Goal: Check status

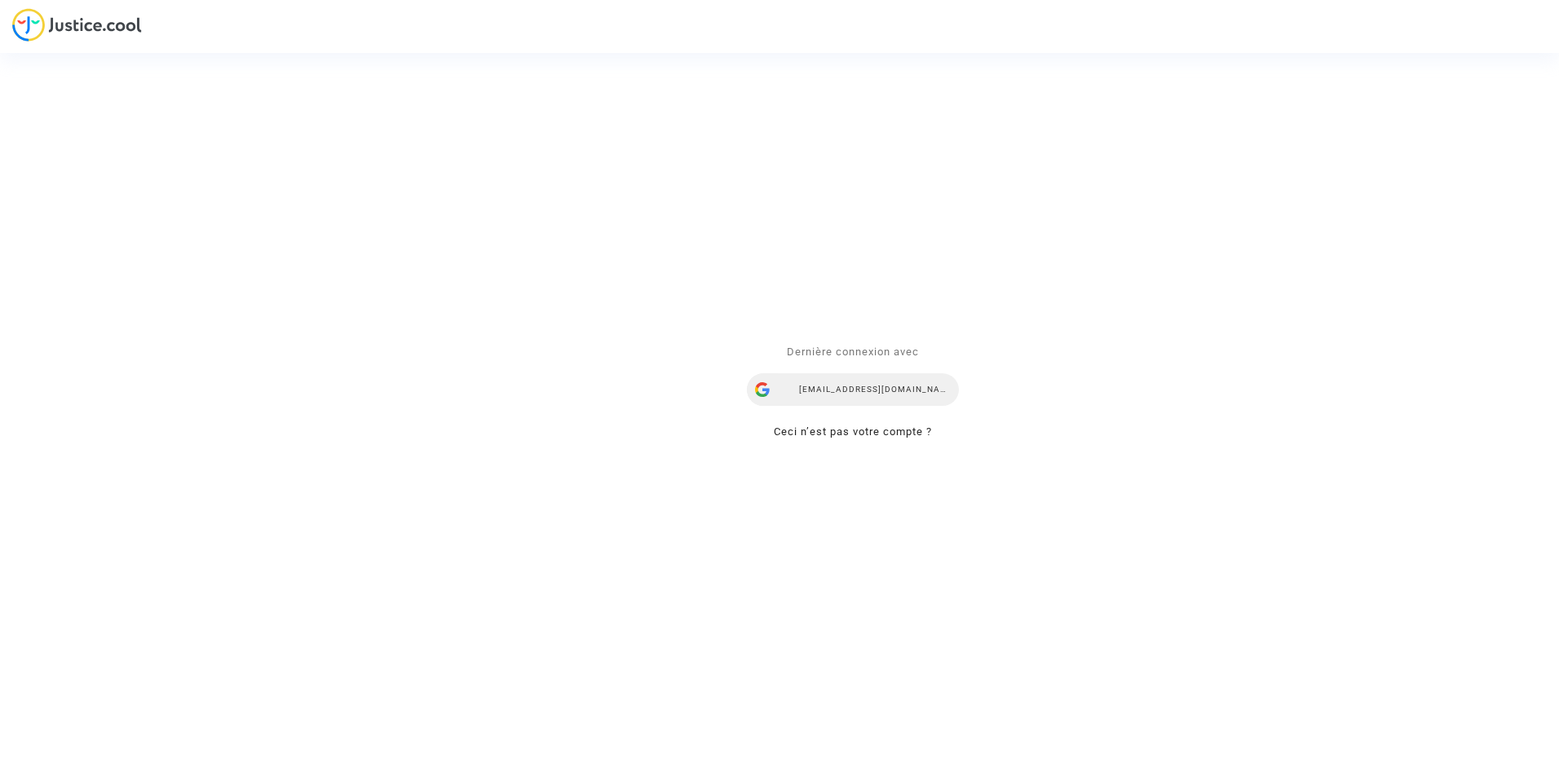
click at [851, 381] on div "[EMAIL_ADDRESS][DOMAIN_NAME]" at bounding box center [852, 390] width 212 height 33
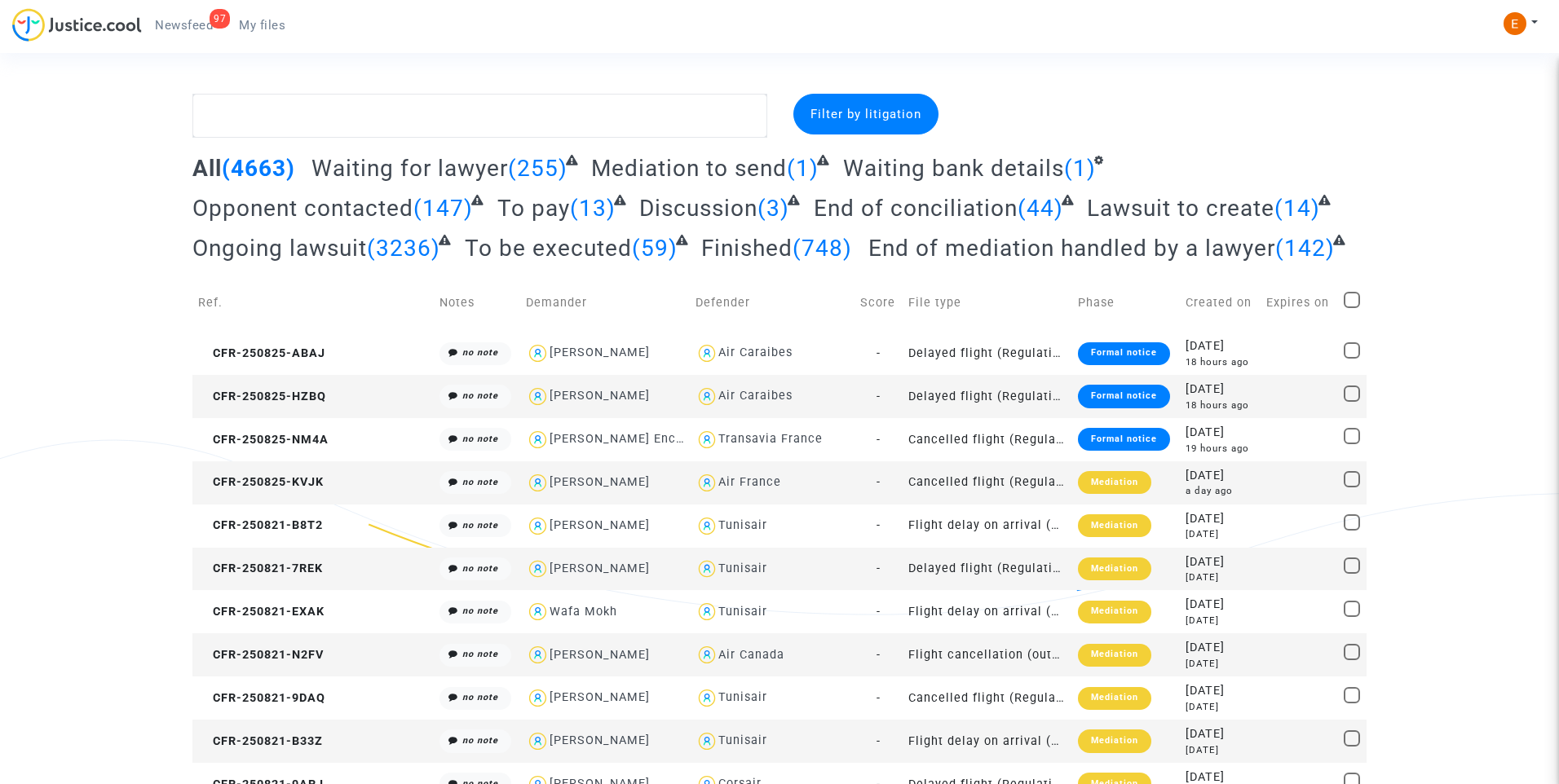
click at [189, 19] on span "Newsfeed" at bounding box center [184, 25] width 58 height 15
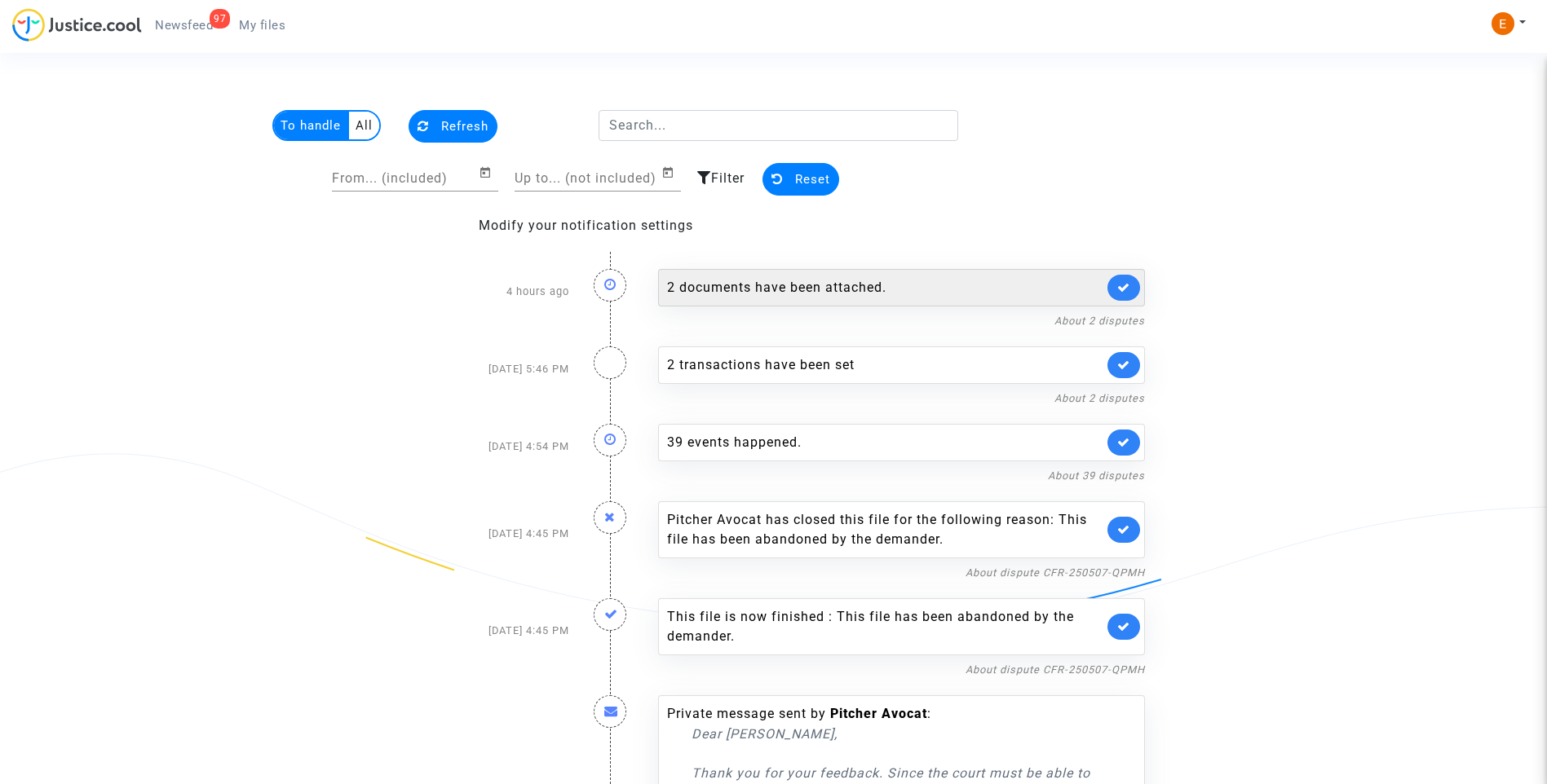
click at [755, 290] on div "2 documents have been attached." at bounding box center [885, 287] width 436 height 19
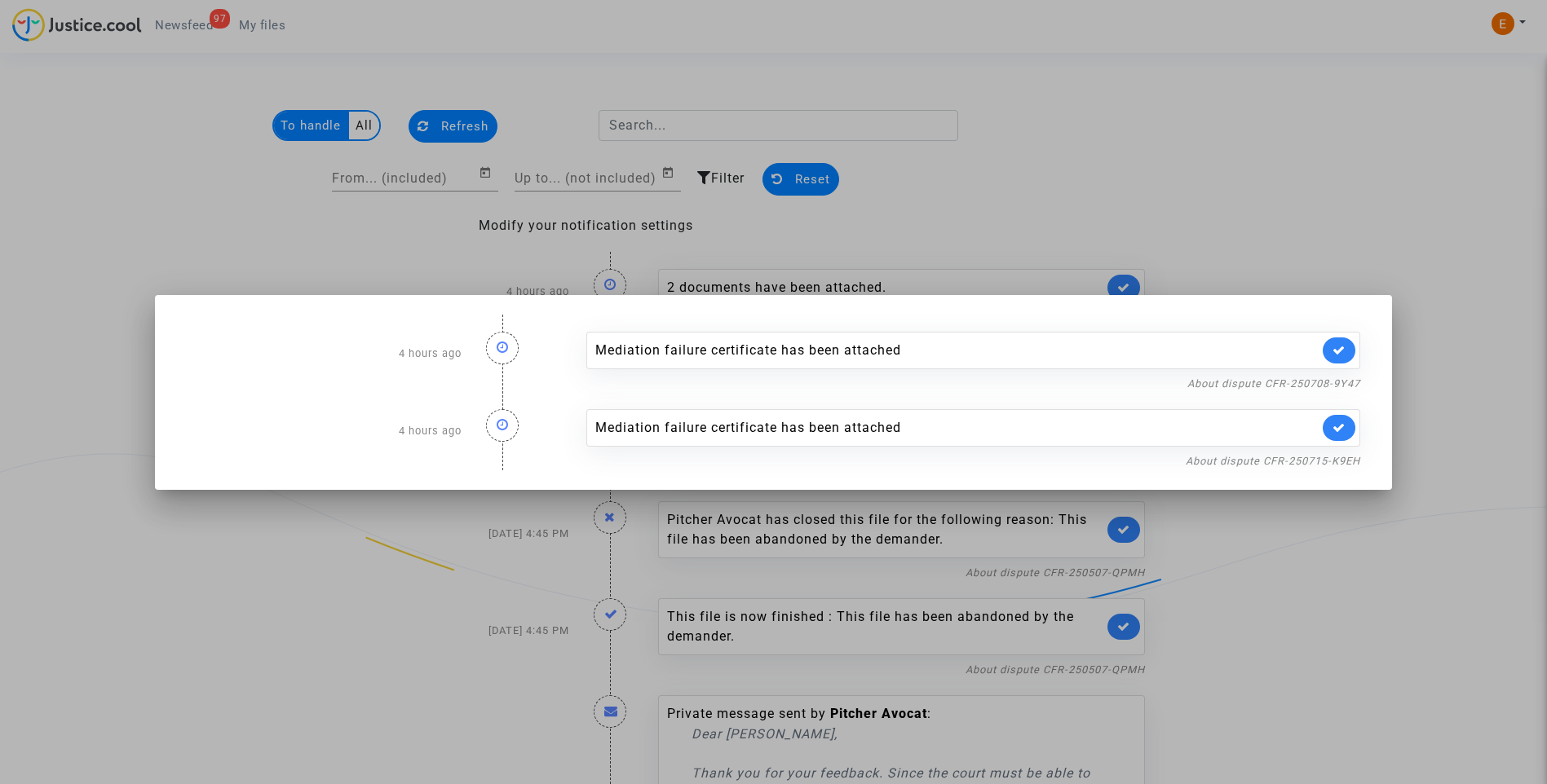
click at [1014, 168] on div at bounding box center [773, 392] width 1547 height 784
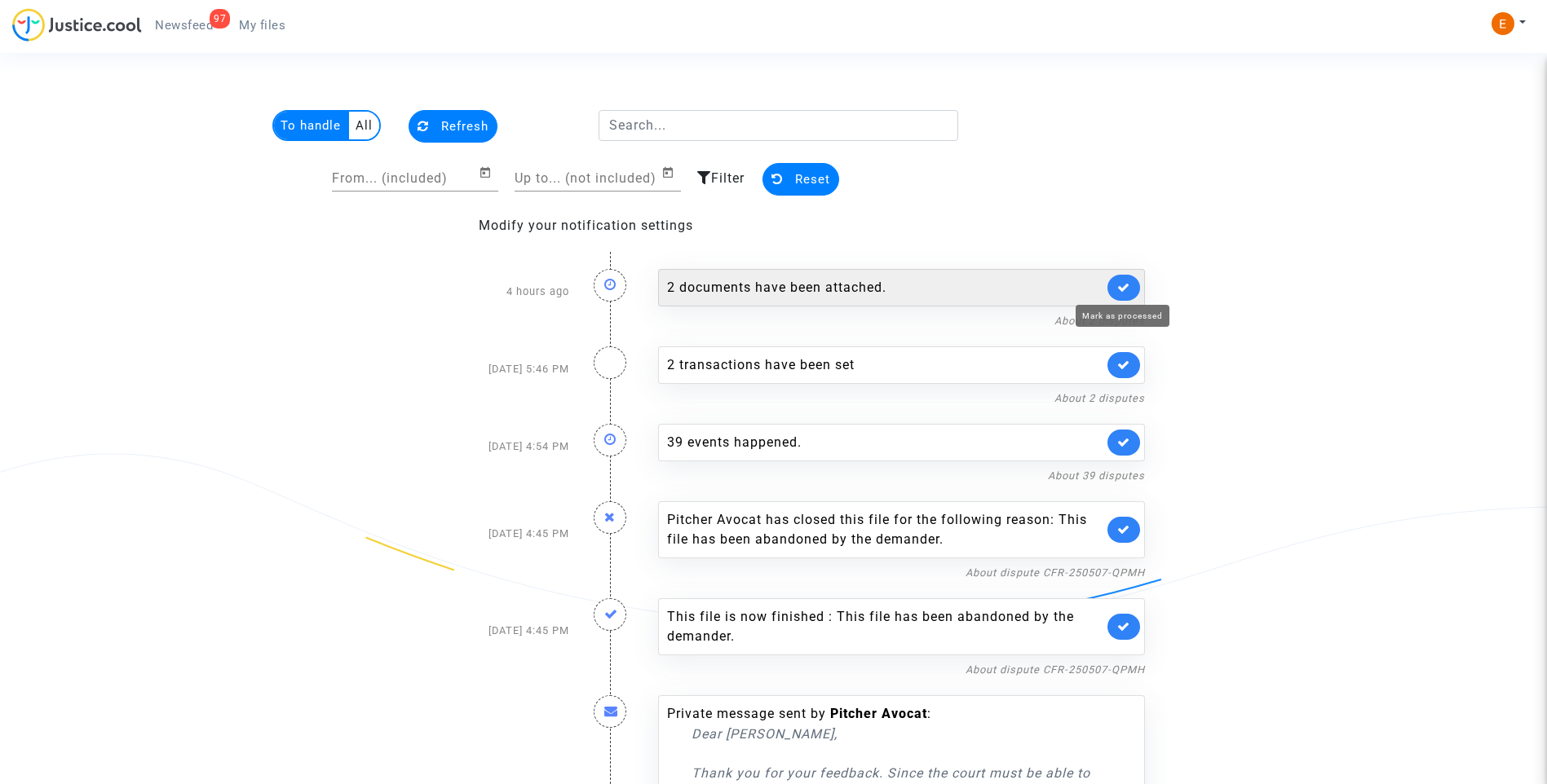
click at [1128, 289] on icon at bounding box center [1123, 287] width 13 height 12
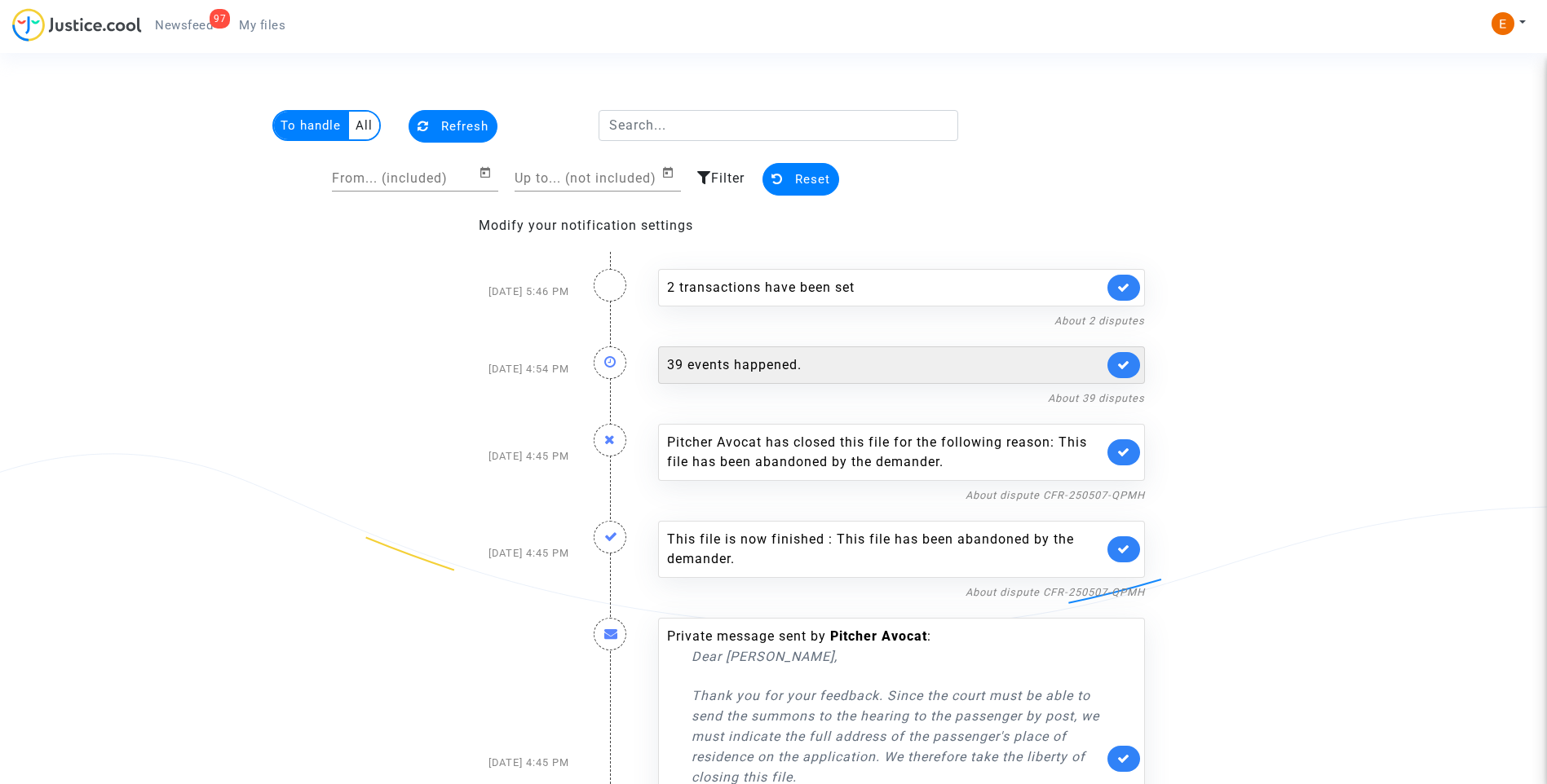
click at [710, 374] on div "39 events happened." at bounding box center [885, 365] width 436 height 19
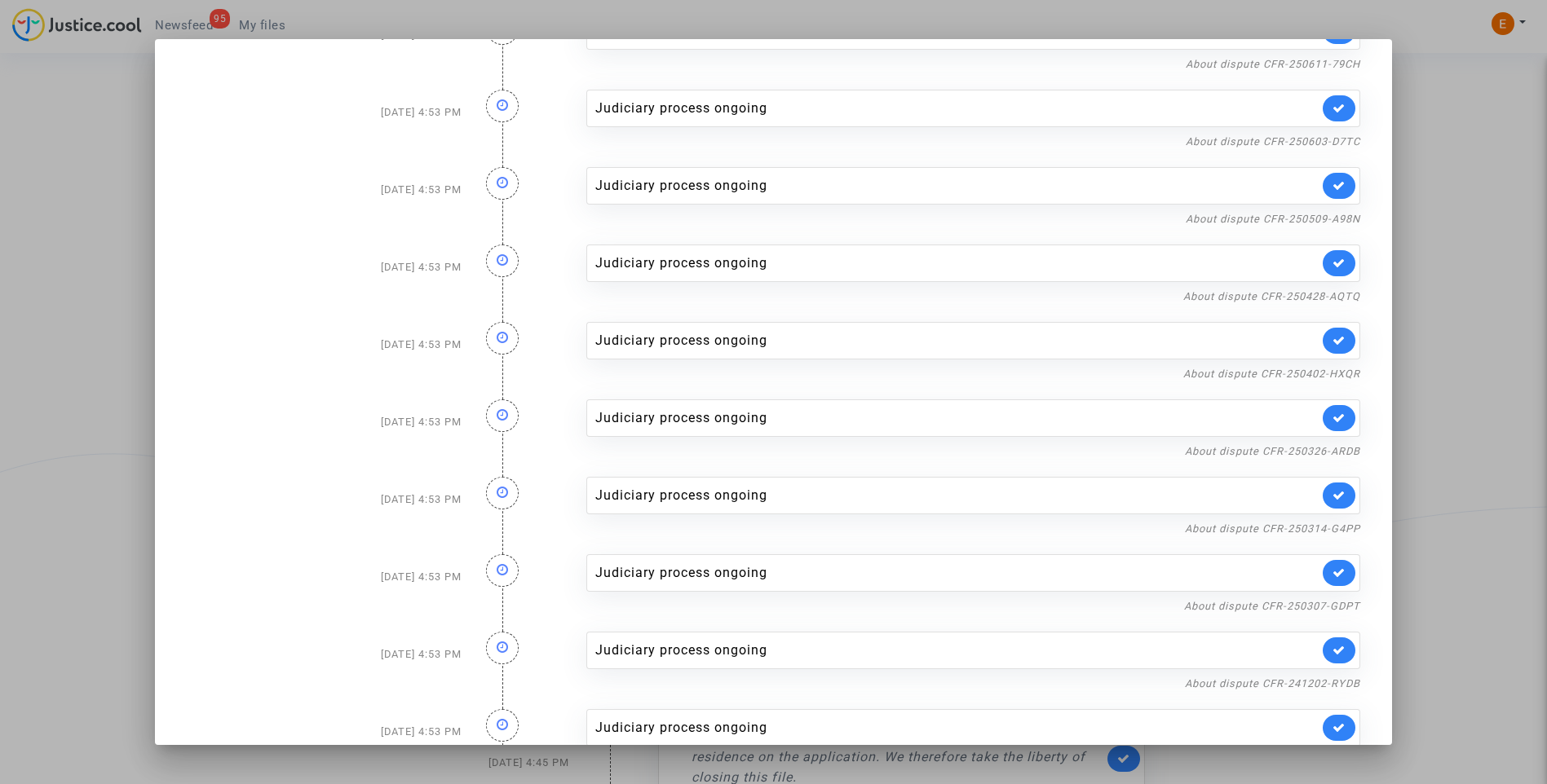
scroll to position [2354, 0]
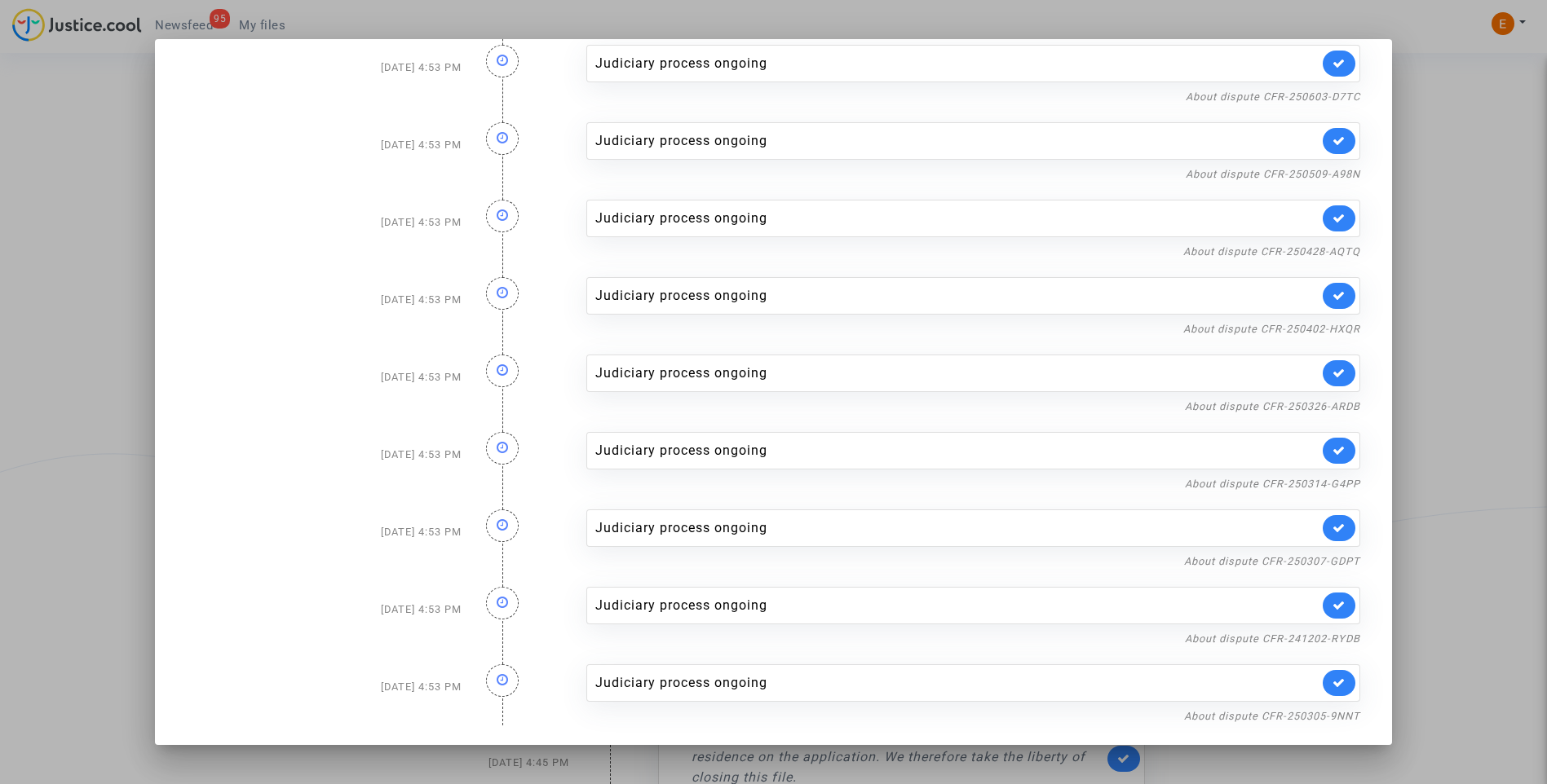
click at [1470, 222] on div at bounding box center [773, 392] width 1547 height 784
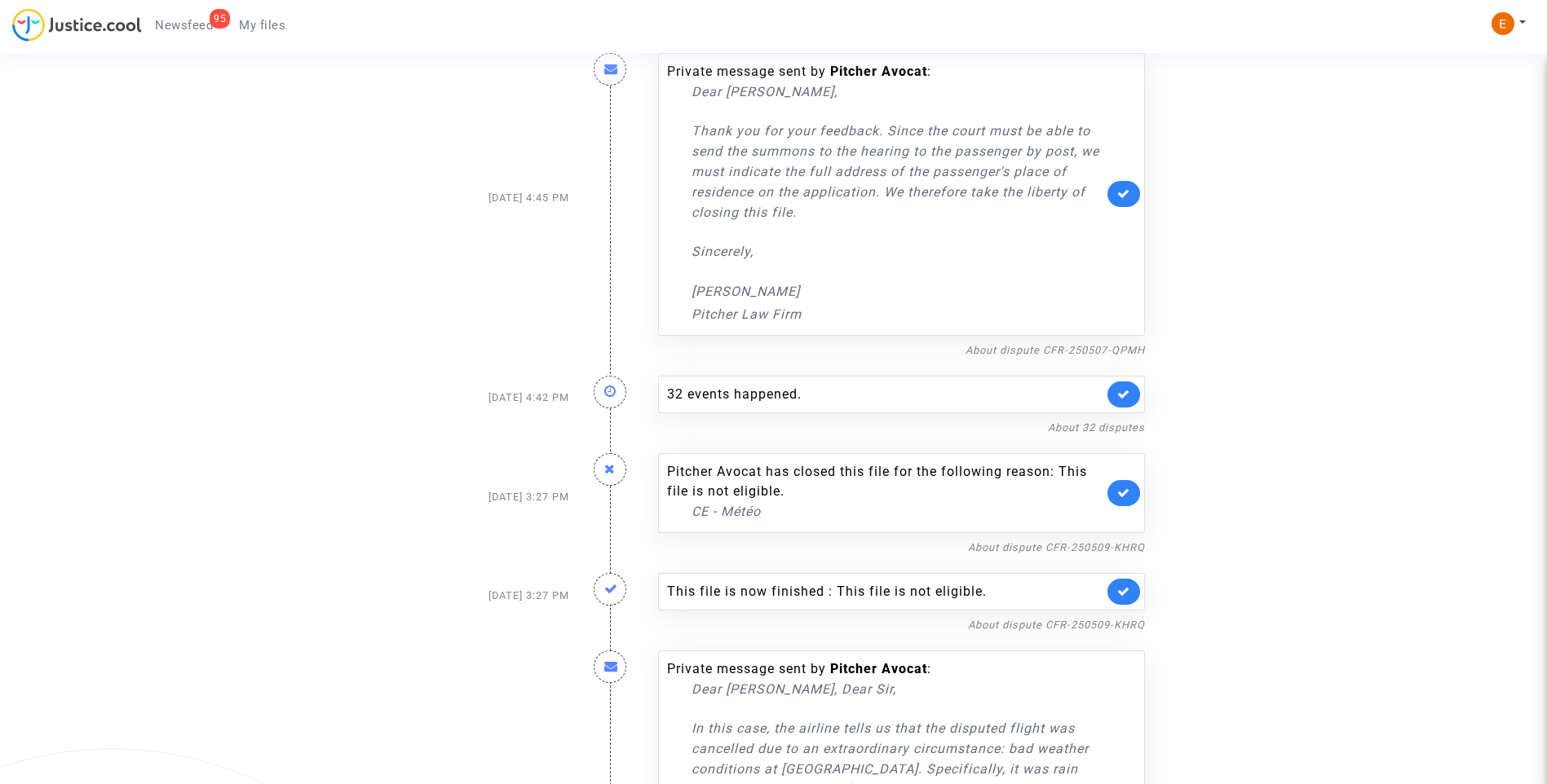
scroll to position [570, 0]
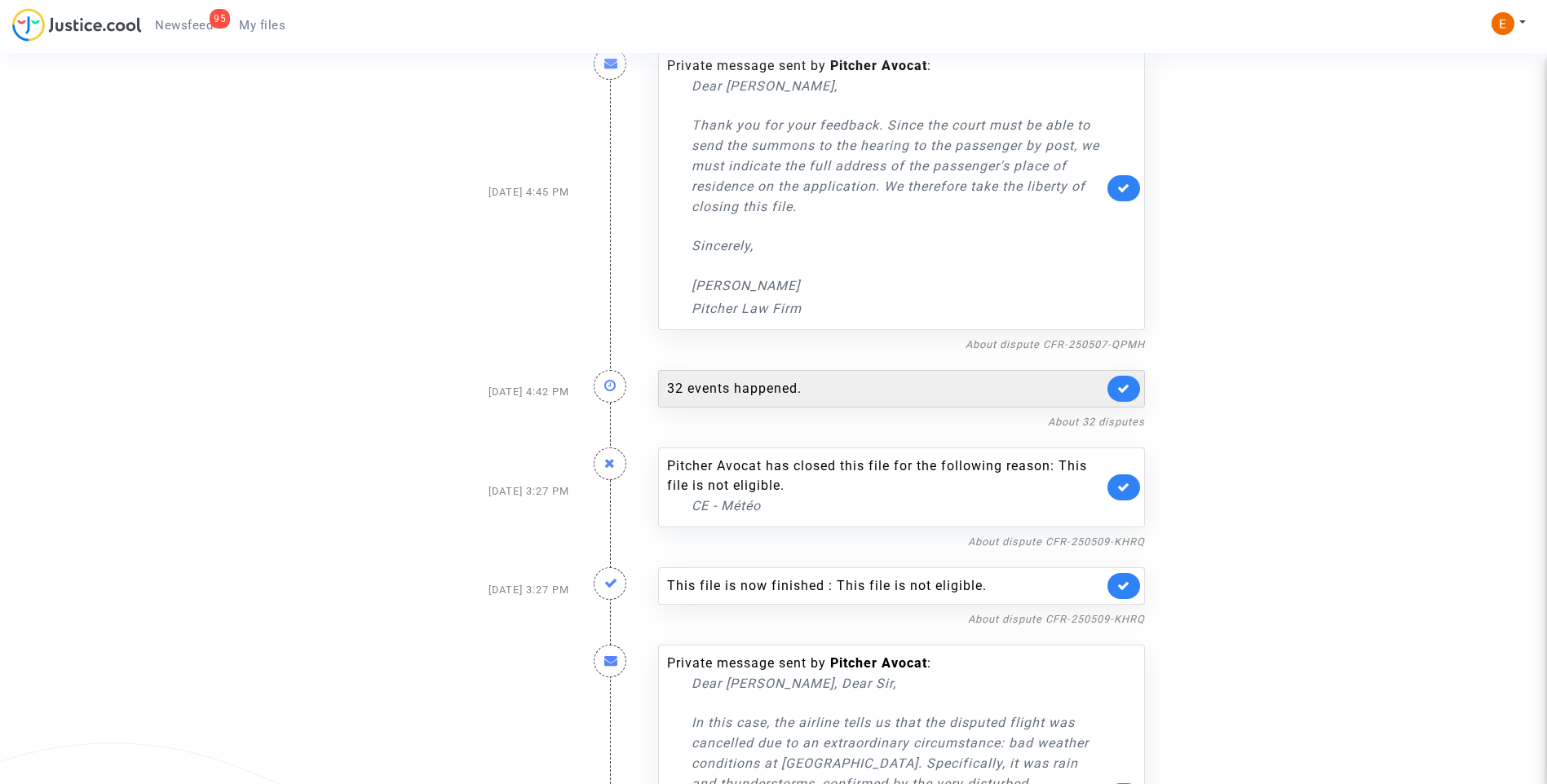
click at [808, 383] on div "32 events happened." at bounding box center [885, 388] width 436 height 19
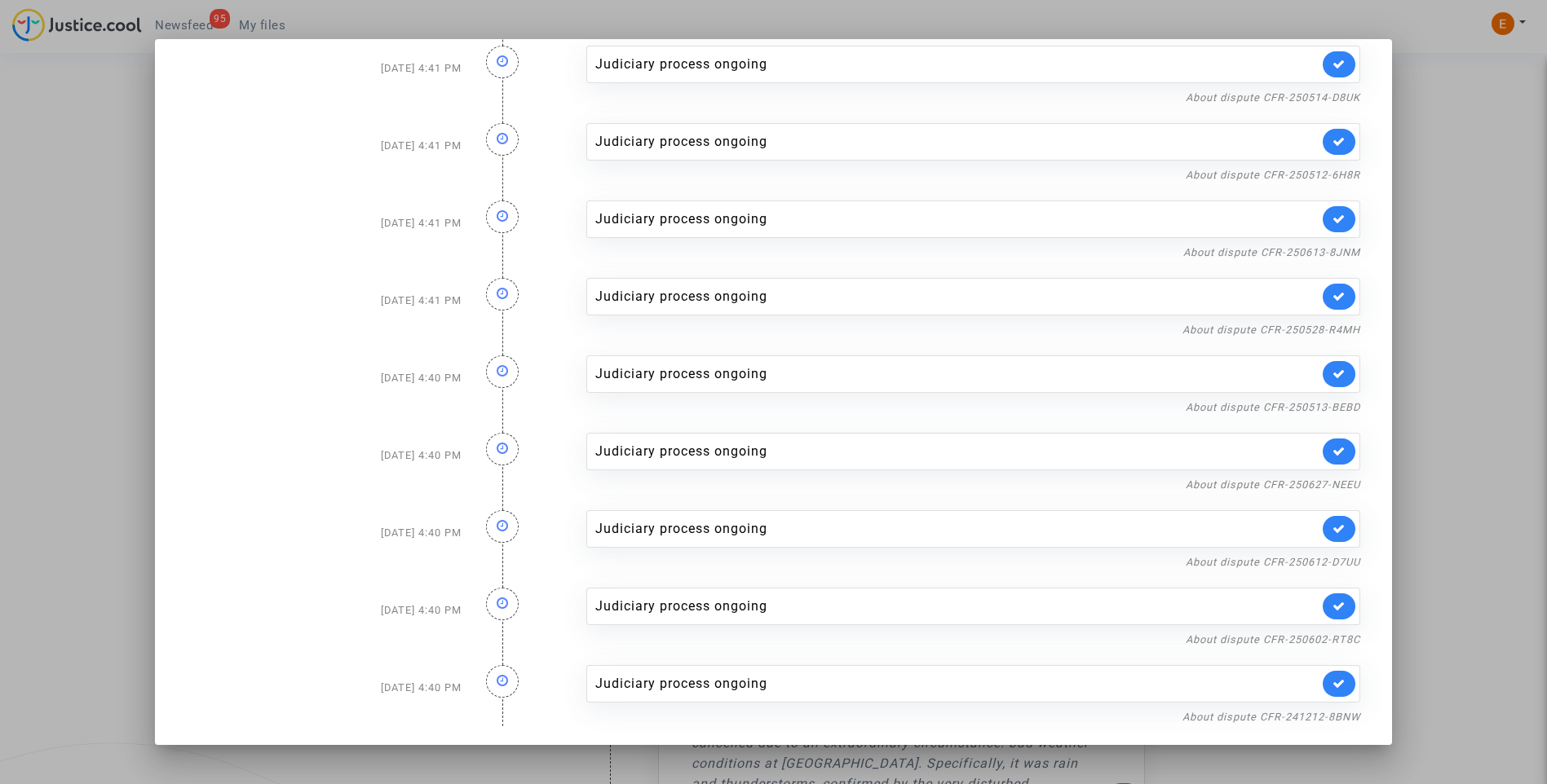
scroll to position [1811, 0]
click at [1490, 241] on div at bounding box center [773, 392] width 1547 height 784
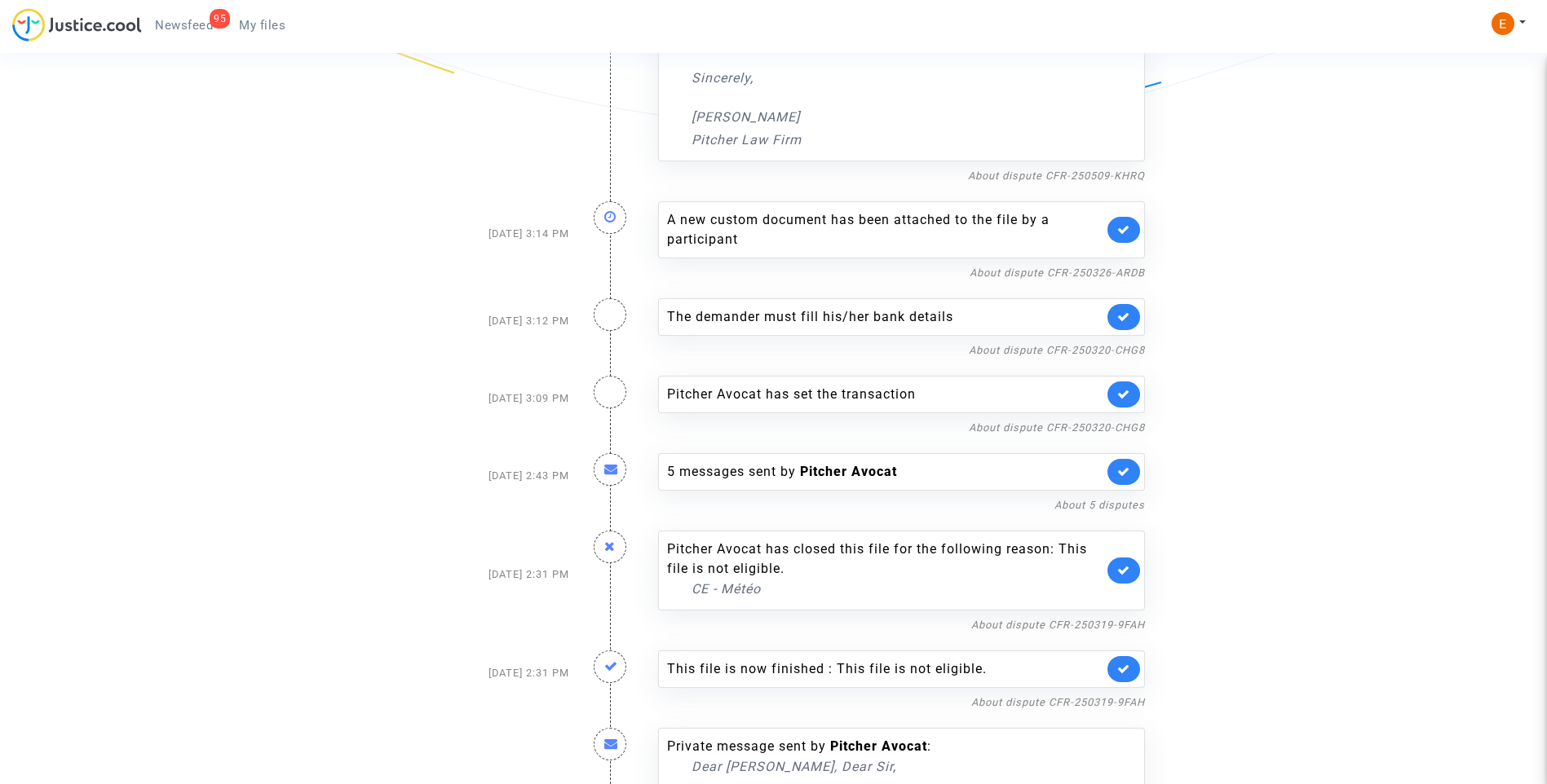
scroll to position [1385, 0]
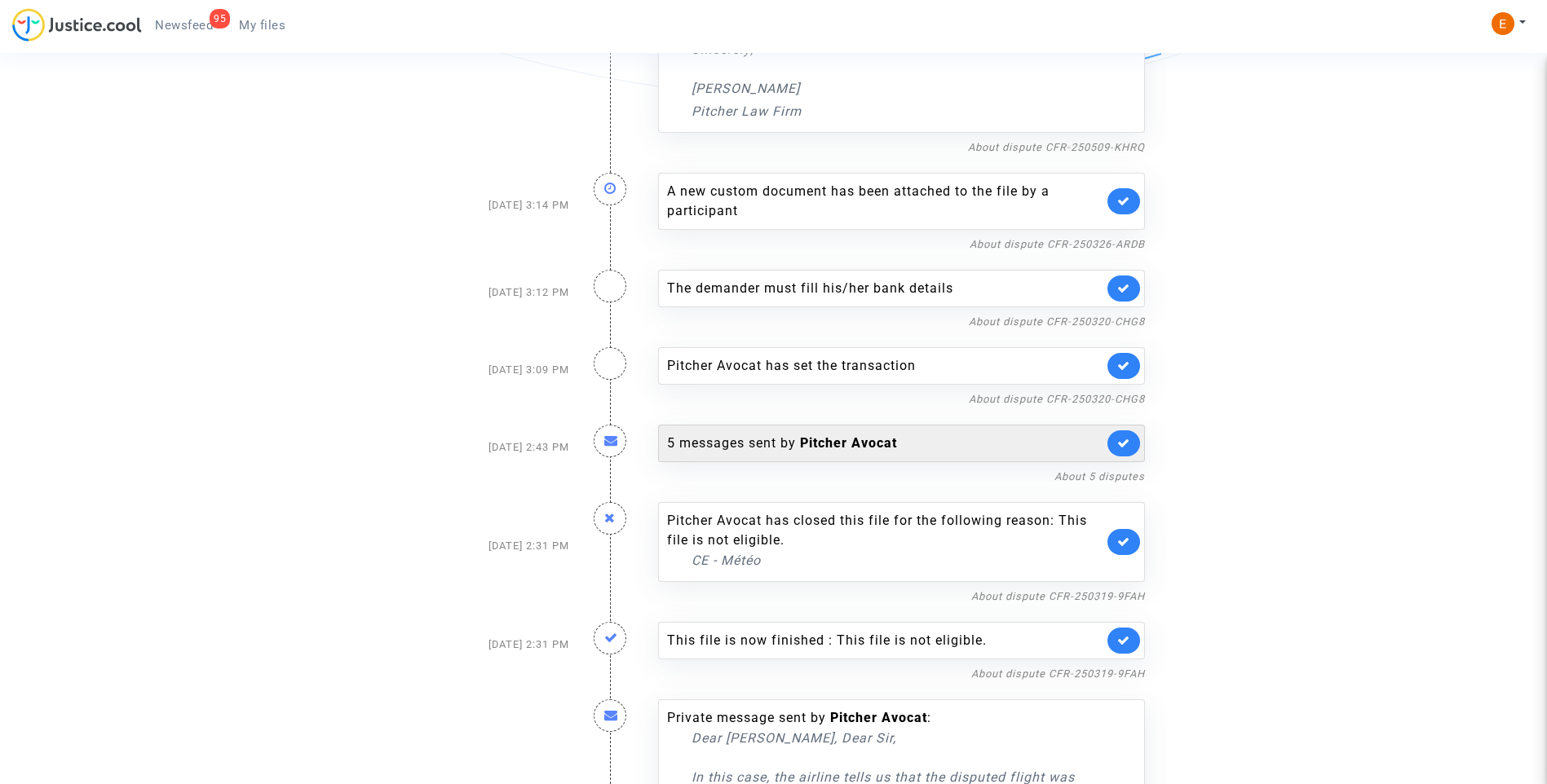
click at [767, 442] on div "5 messages sent by Pitcher Avocat" at bounding box center [885, 443] width 436 height 19
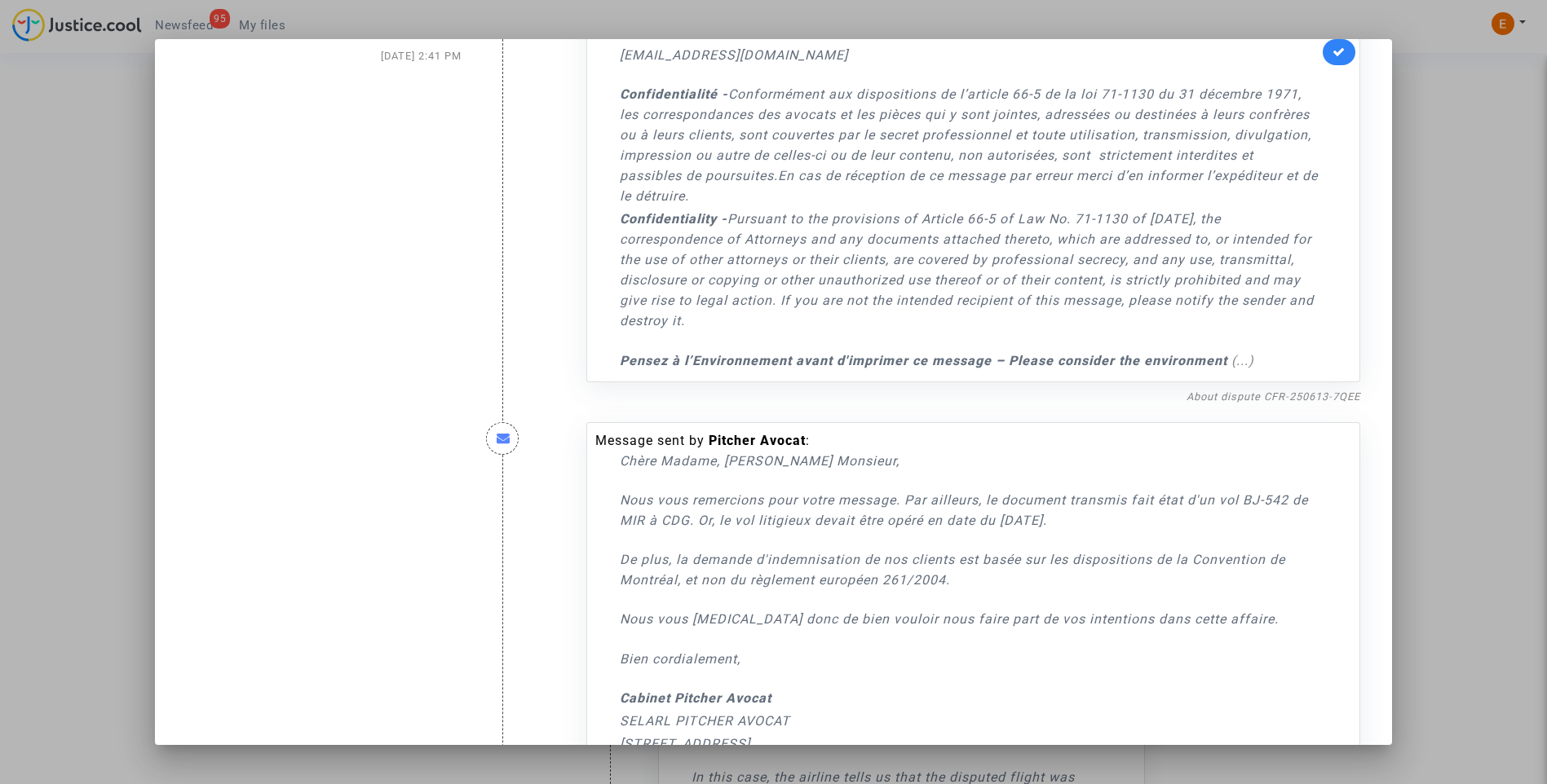
scroll to position [2363, 0]
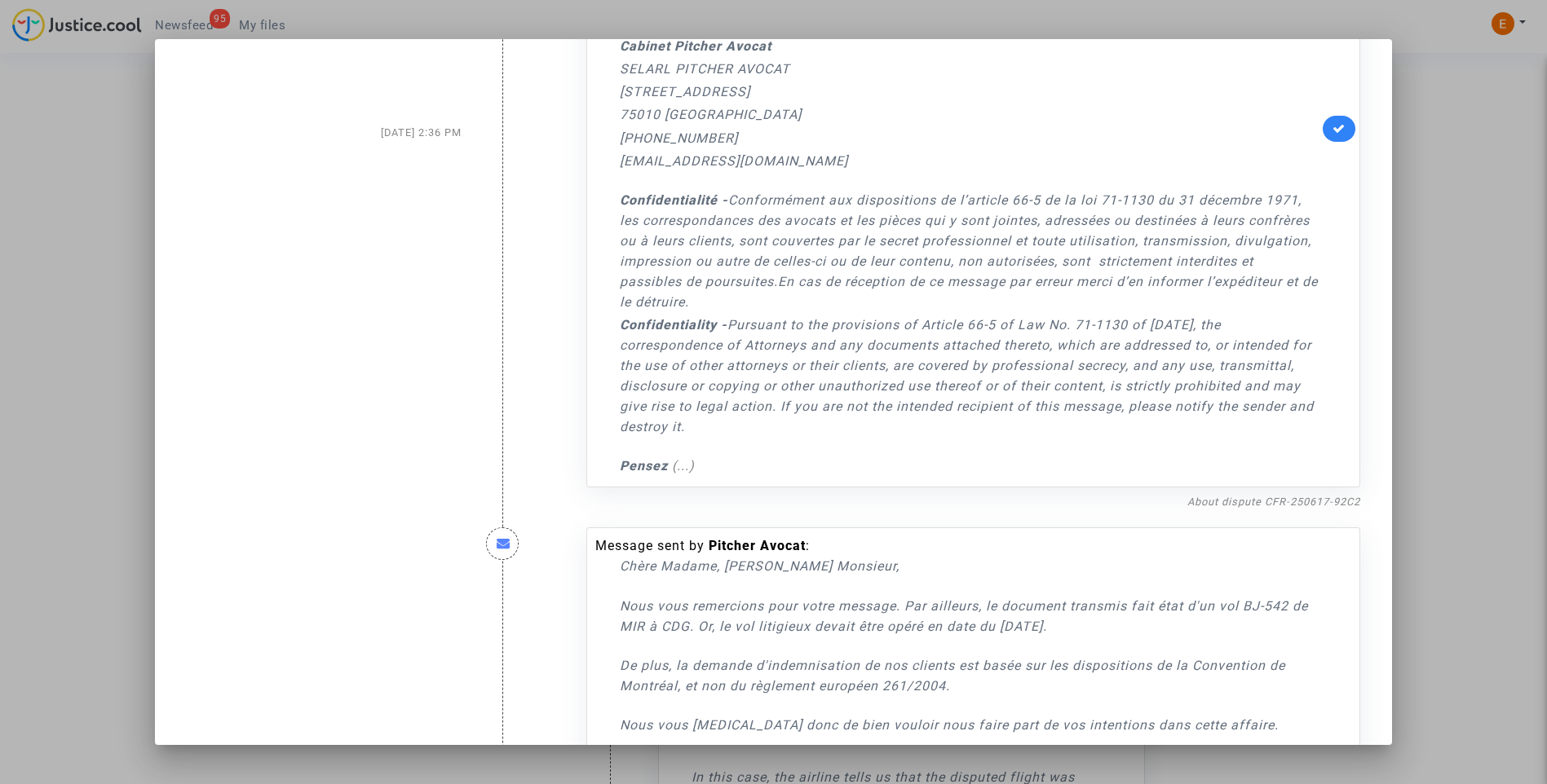
click at [1494, 389] on div at bounding box center [773, 392] width 1547 height 784
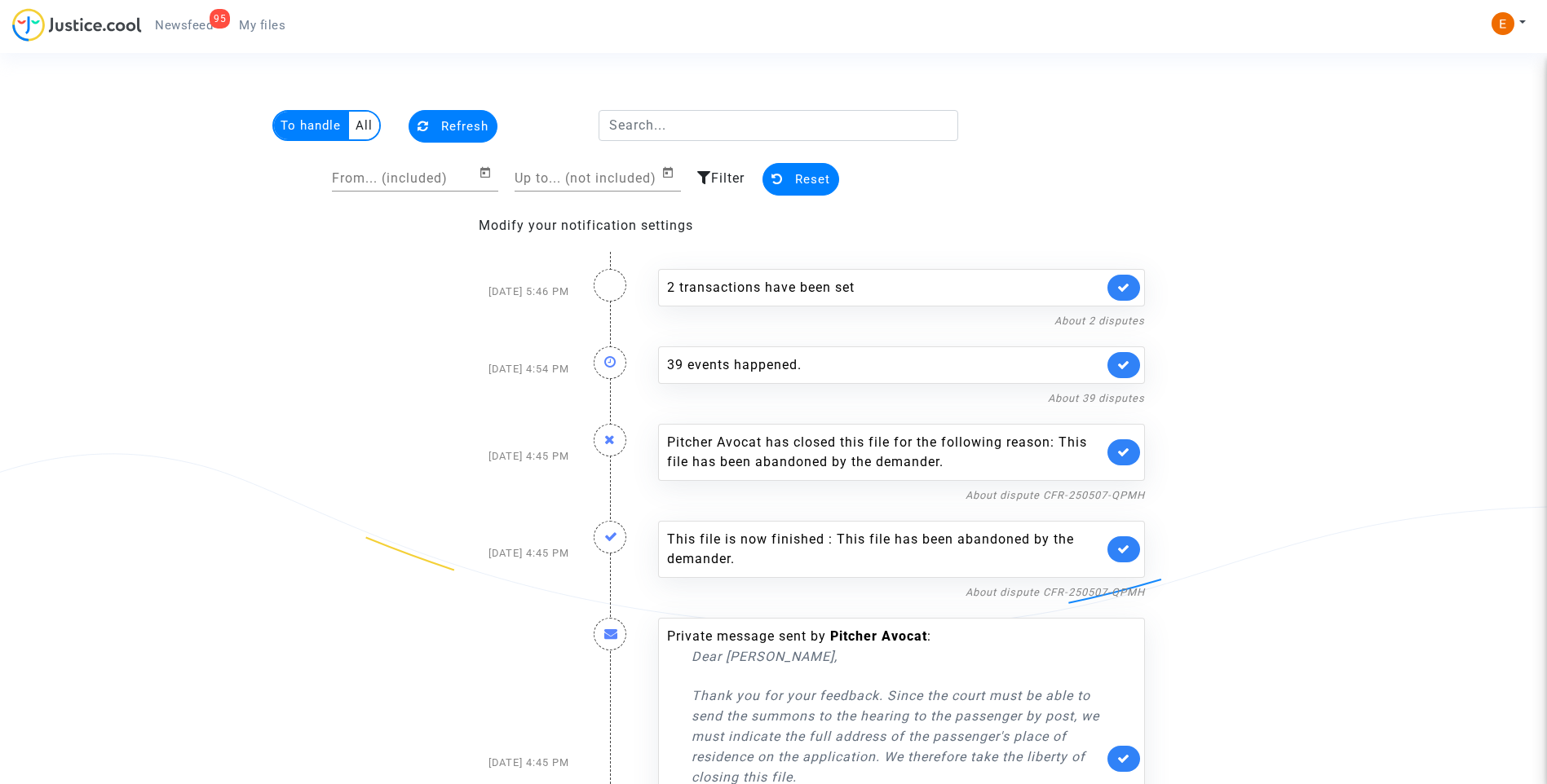
scroll to position [1385, 0]
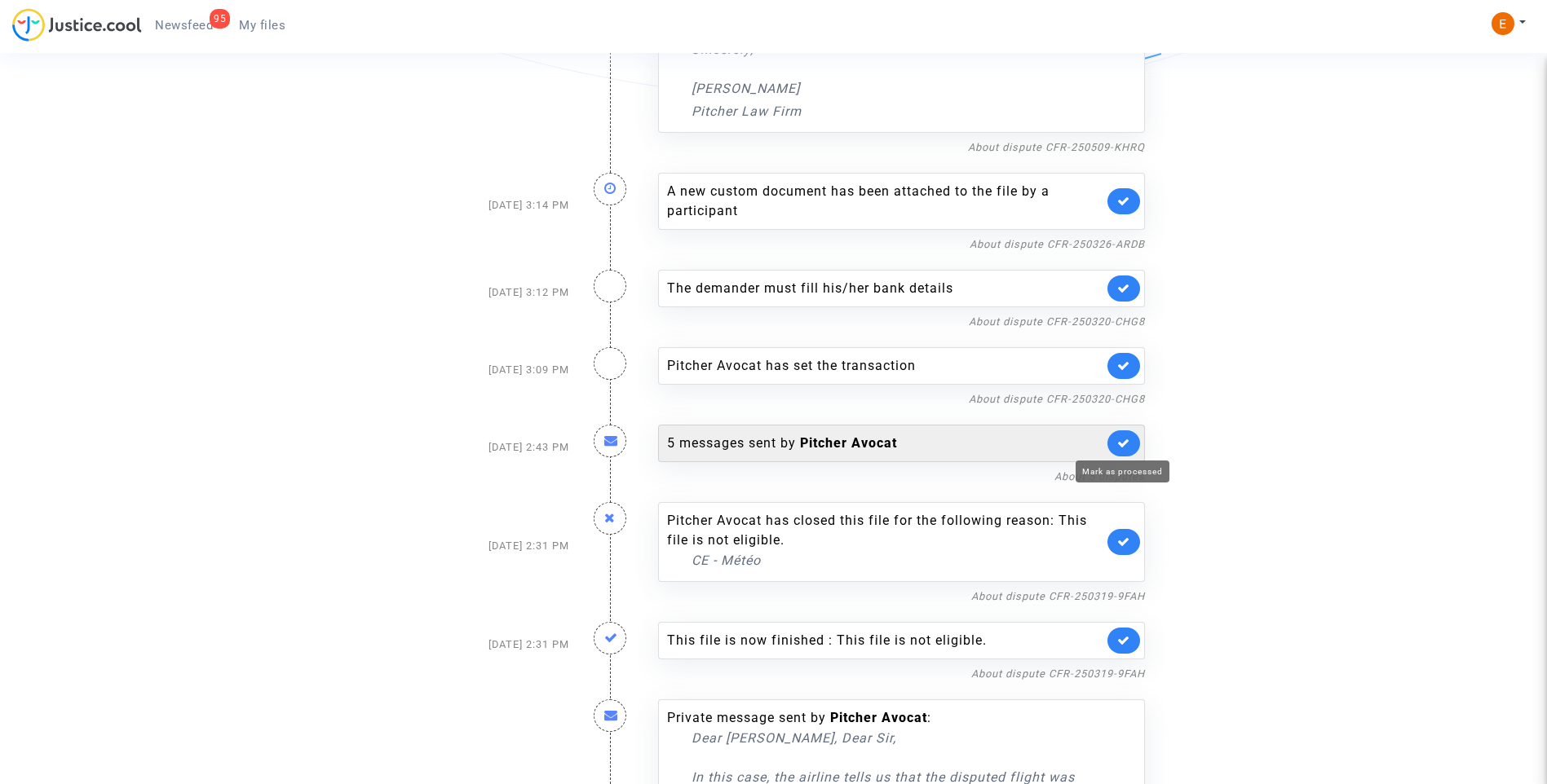
click at [1123, 443] on icon at bounding box center [1123, 443] width 13 height 12
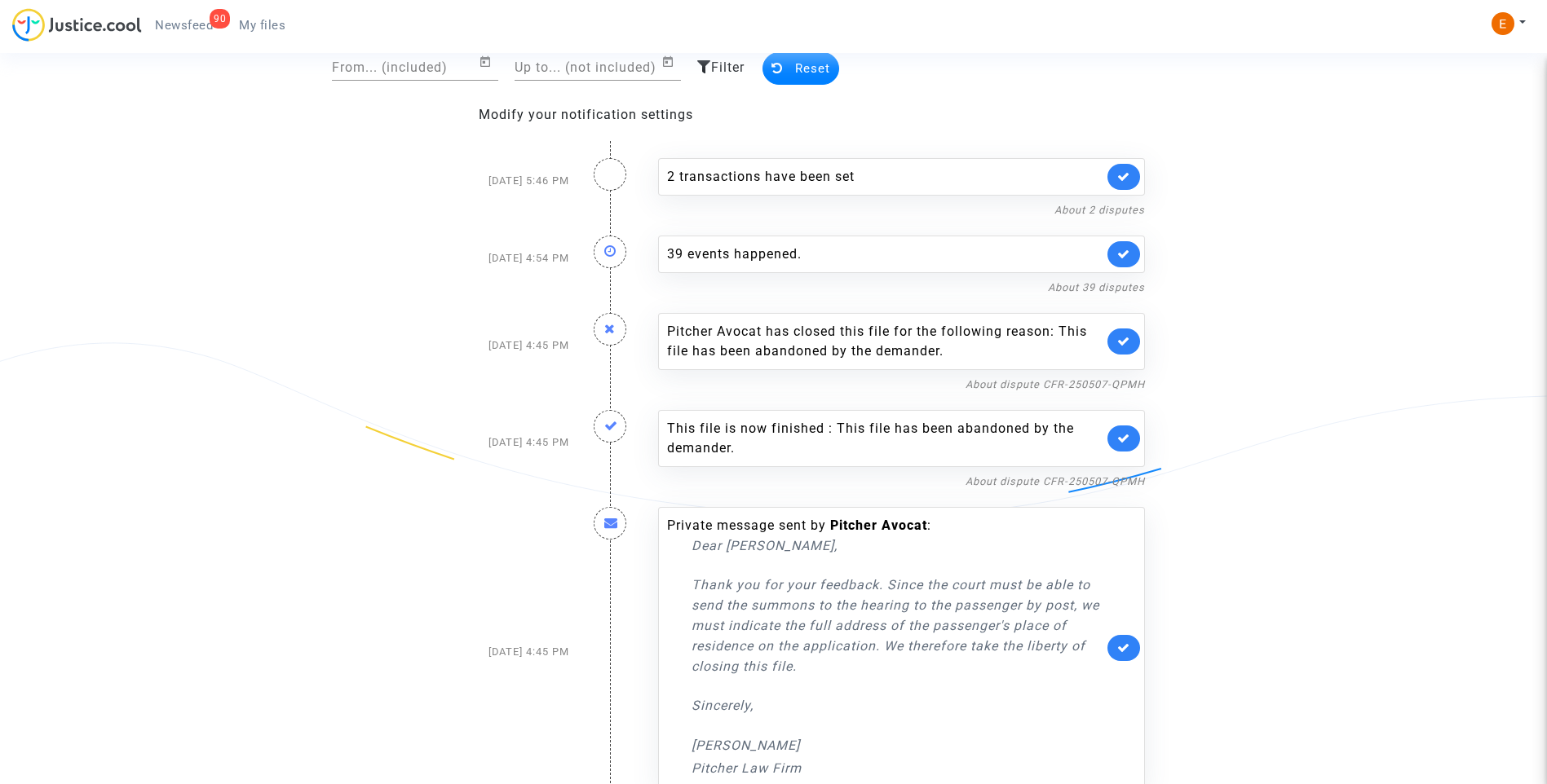
scroll to position [0, 0]
